Goal: Information Seeking & Learning: Understand process/instructions

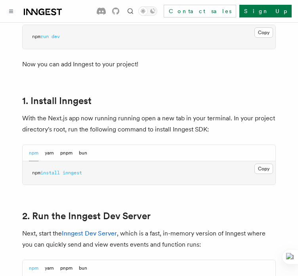
scroll to position [409, 0]
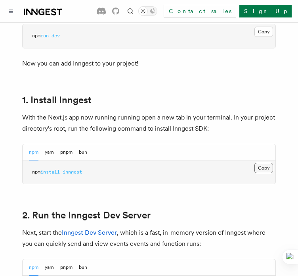
click at [265, 163] on button "Copy Copied" at bounding box center [264, 168] width 19 height 10
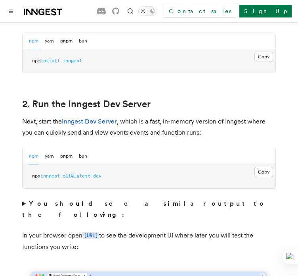
scroll to position [524, 0]
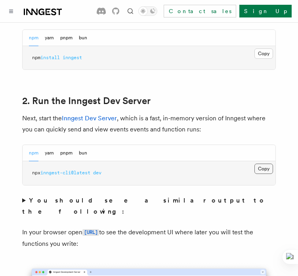
click at [270, 163] on button "Copy Copied" at bounding box center [264, 168] width 19 height 10
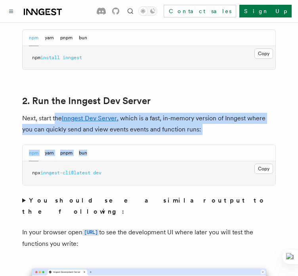
drag, startPoint x: 56, startPoint y: 106, endPoint x: 101, endPoint y: 134, distance: 53.1
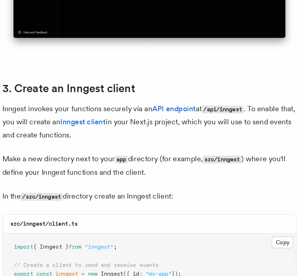
scroll to position [863, 0]
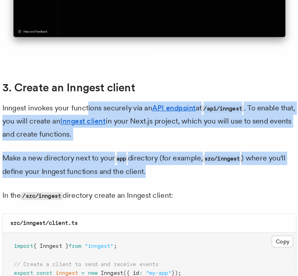
drag, startPoint x: 96, startPoint y: 106, endPoint x: 151, endPoint y: 170, distance: 84.7
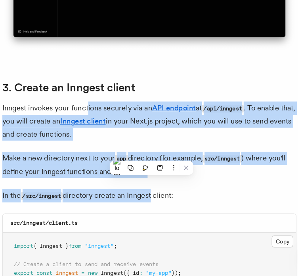
click at [215, 169] on p "Make a new directory next to your app directory (for example, src/inngest ) whe…" at bounding box center [149, 180] width 254 height 23
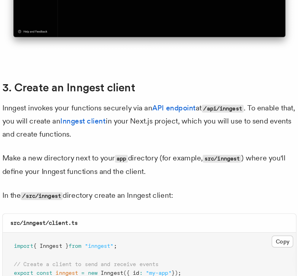
drag, startPoint x: 105, startPoint y: 130, endPoint x: 83, endPoint y: 113, distance: 27.8
click at [83, 125] on p "Inngest invokes your functions securely via an API endpoint at /api/inngest . T…" at bounding box center [149, 142] width 254 height 34
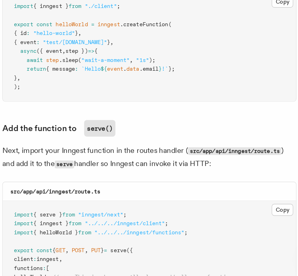
scroll to position [1551, 0]
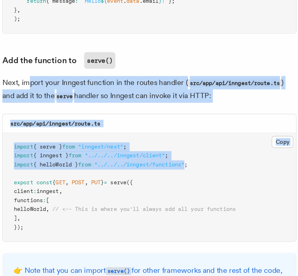
drag, startPoint x: 46, startPoint y: 74, endPoint x: 194, endPoint y: 158, distance: 170.2
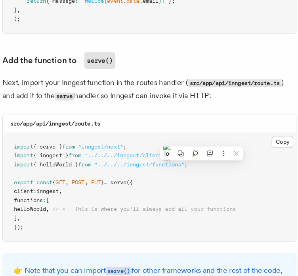
click at [119, 190] on pre "import { serve } from "inngest/next" ; import { inngest } from "../../../innges…" at bounding box center [149, 198] width 253 height 93
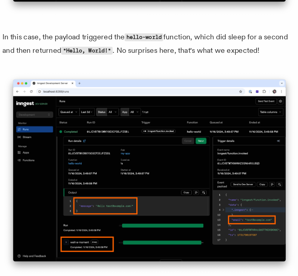
scroll to position [3056, 0]
